Goal: Information Seeking & Learning: Learn about a topic

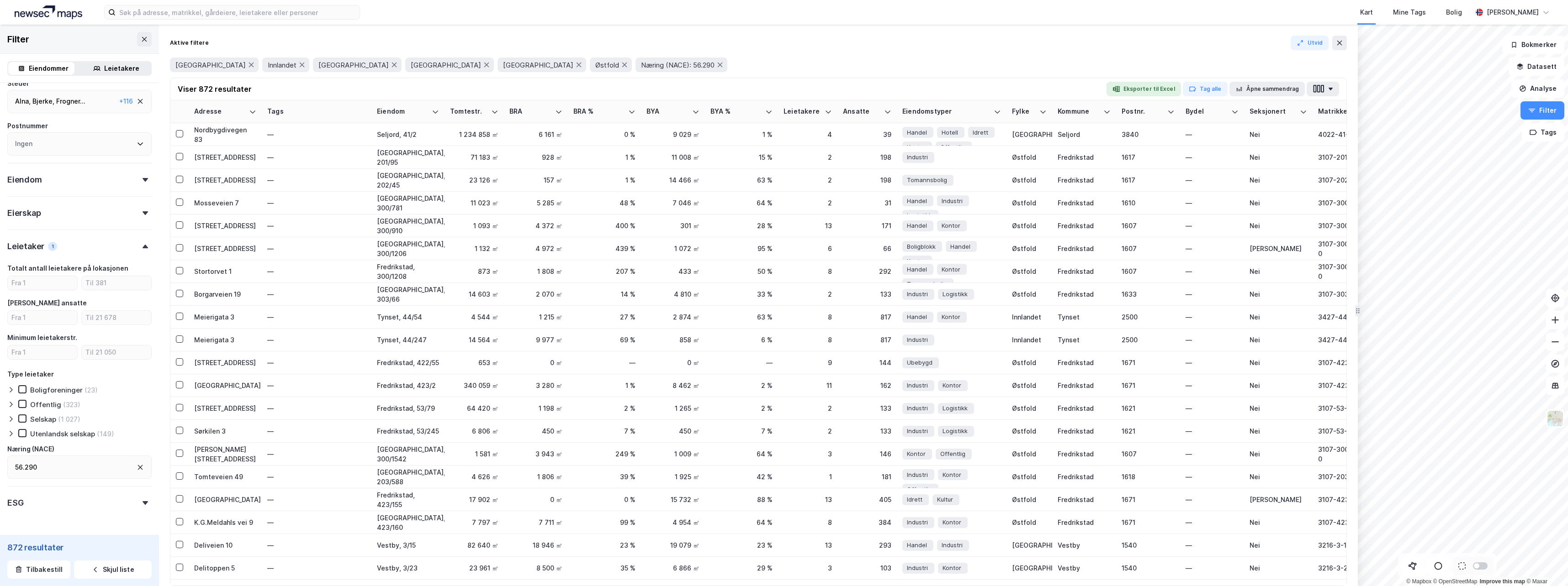
scroll to position [209, 0]
